Goal: Task Accomplishment & Management: Use online tool/utility

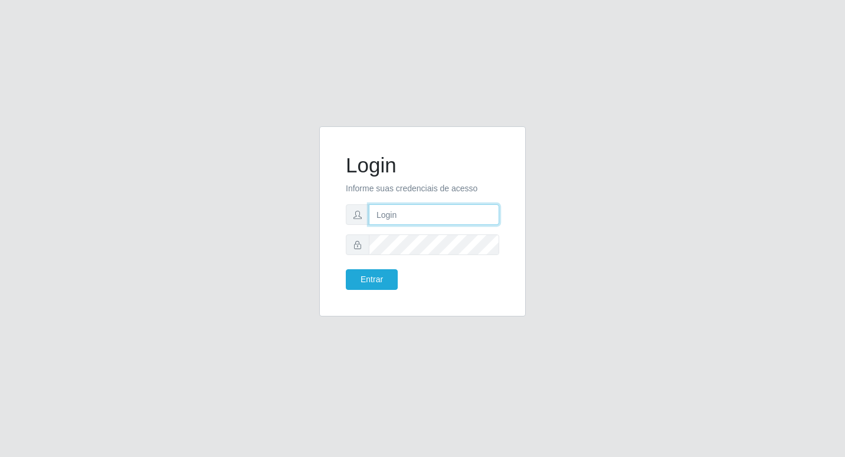
click at [393, 208] on input "text" at bounding box center [434, 214] width 130 height 21
type input "fabianabemais@b6"
click at [381, 276] on button "Entrar" at bounding box center [372, 279] width 52 height 21
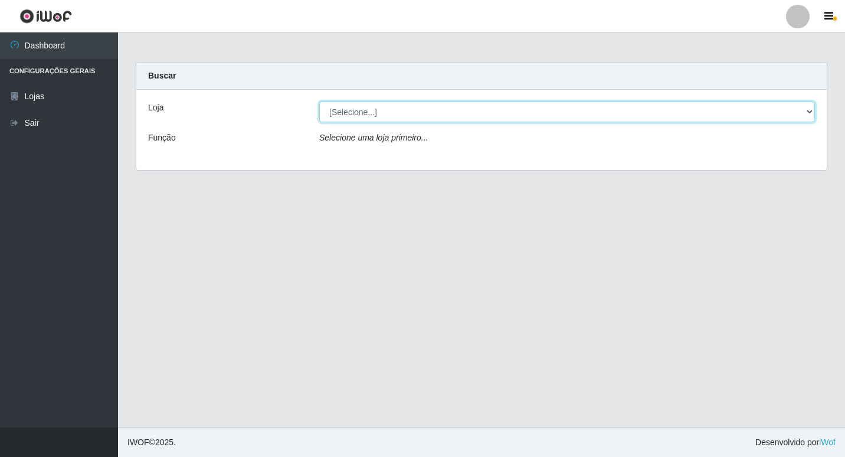
drag, startPoint x: 813, startPoint y: 112, endPoint x: 801, endPoint y: 119, distance: 13.8
click at [809, 114] on select "[Selecione...] Bemais Supermercados - B6 Colibris" at bounding box center [567, 112] width 496 height 21
select select "406"
click at [319, 102] on select "[Selecione...] Bemais Supermercados - B6 Colibris" at bounding box center [567, 112] width 496 height 21
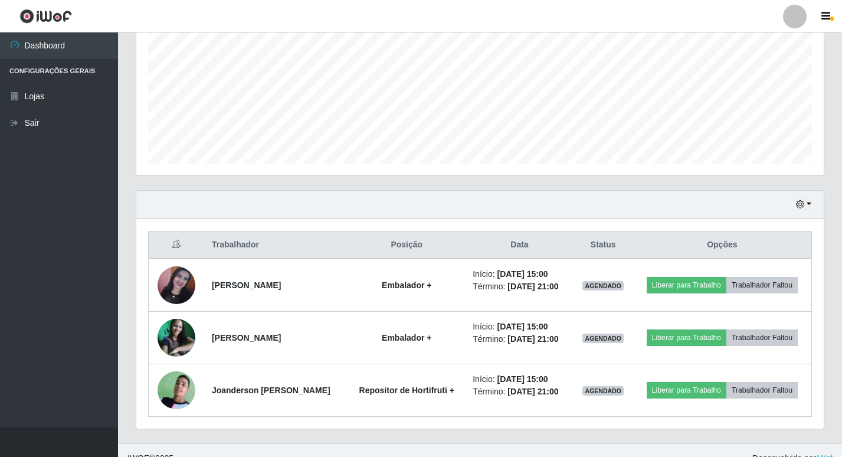
scroll to position [275, 0]
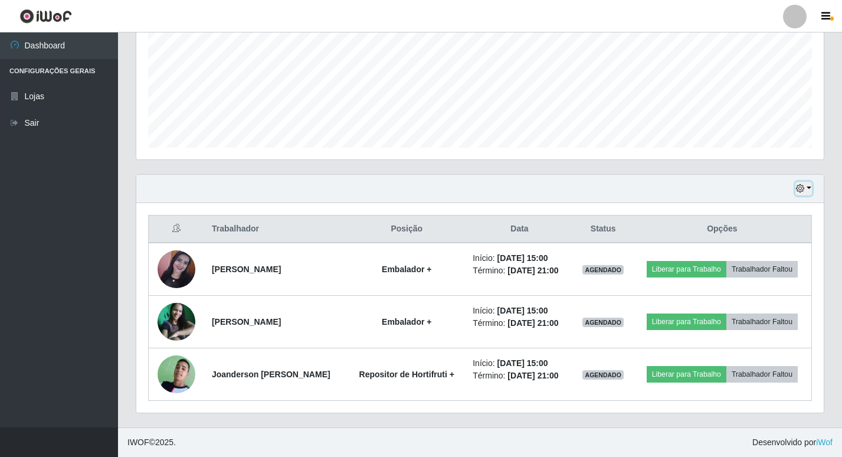
click at [807, 189] on button "button" at bounding box center [804, 189] width 17 height 14
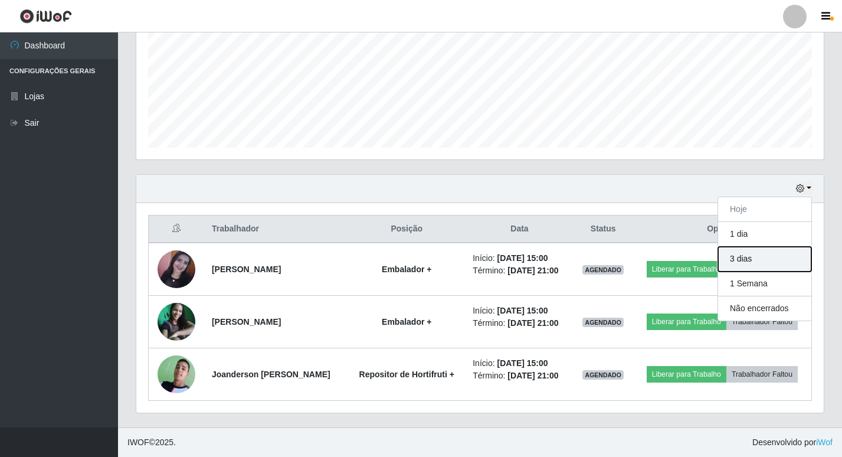
click at [765, 257] on button "3 dias" at bounding box center [764, 259] width 93 height 25
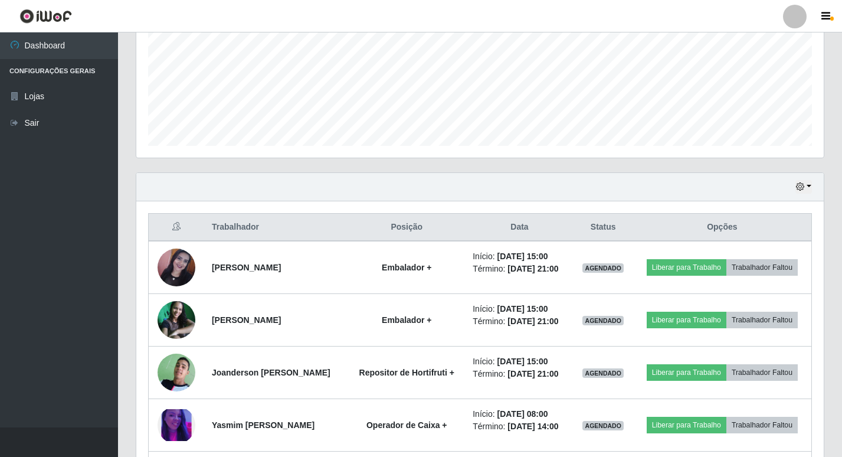
scroll to position [262, 0]
